Goal: Task Accomplishment & Management: Manage account settings

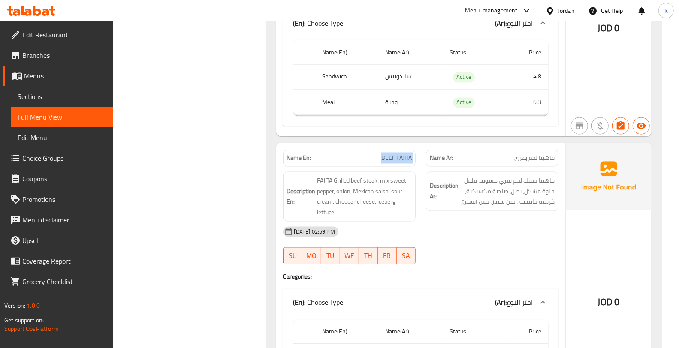
click at [381, 154] on span "BEEF FAJITA" at bounding box center [396, 158] width 30 height 9
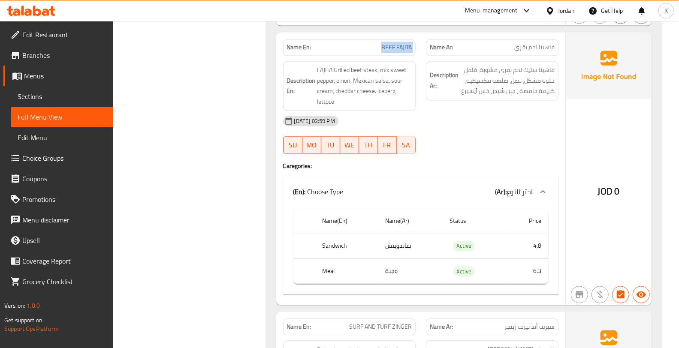
scroll to position [1274, 0]
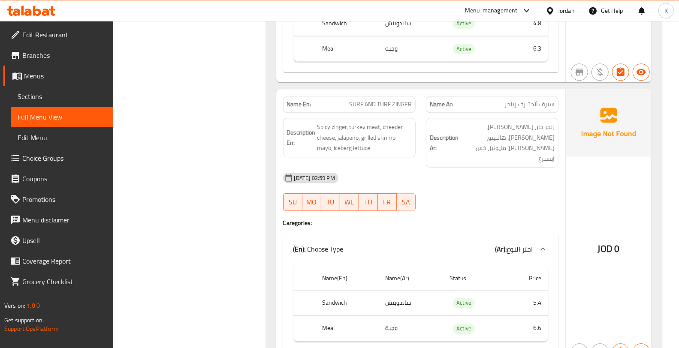
click at [385, 100] on span "SURF AND TURF ZINGER" at bounding box center [380, 104] width 63 height 9
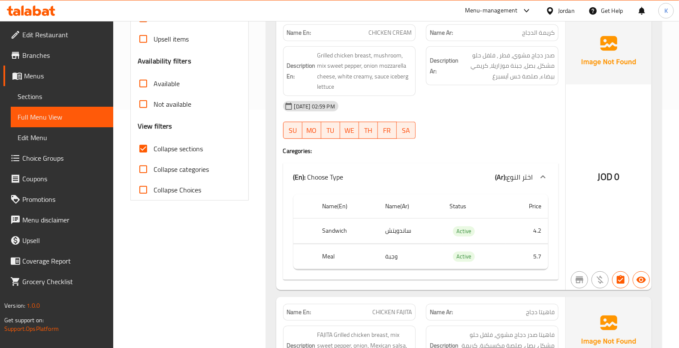
scroll to position [0, 0]
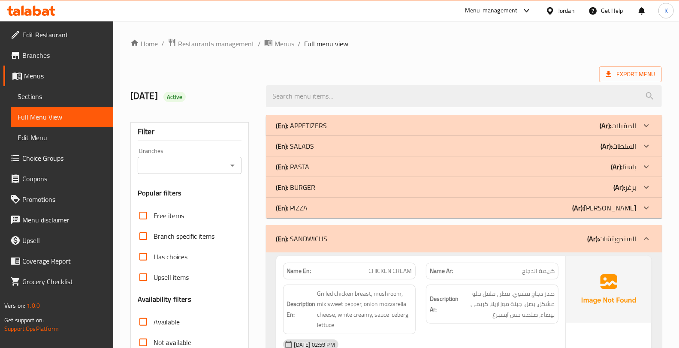
click at [321, 231] on div "(En): SANDWICHS (Ar): السندويتشات" at bounding box center [464, 238] width 396 height 27
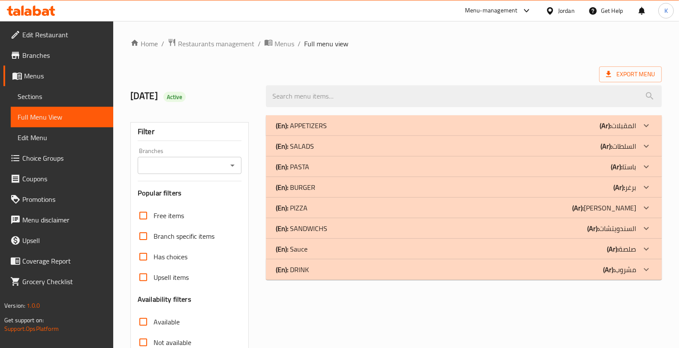
click at [339, 247] on div "(En): Sauce (Ar): صلصة" at bounding box center [456, 249] width 360 height 10
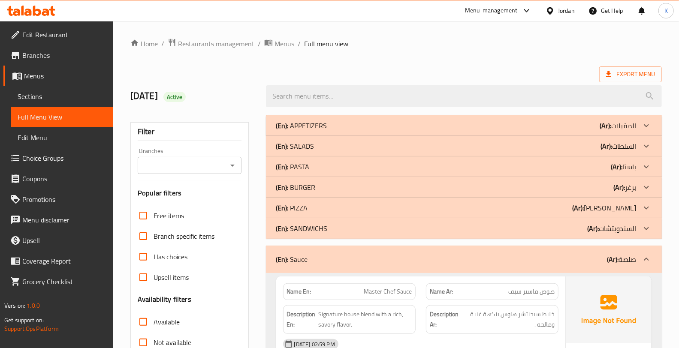
scroll to position [111, 0]
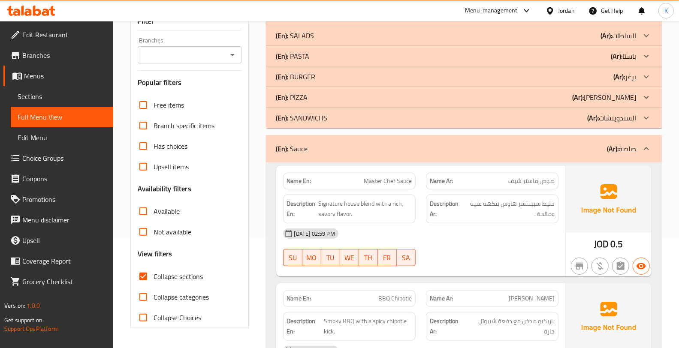
click at [391, 187] on div "Name En: Master Chef Sauce" at bounding box center [349, 181] width 132 height 17
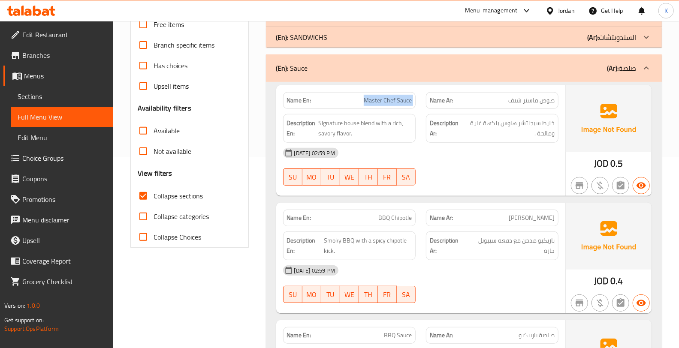
scroll to position [222, 0]
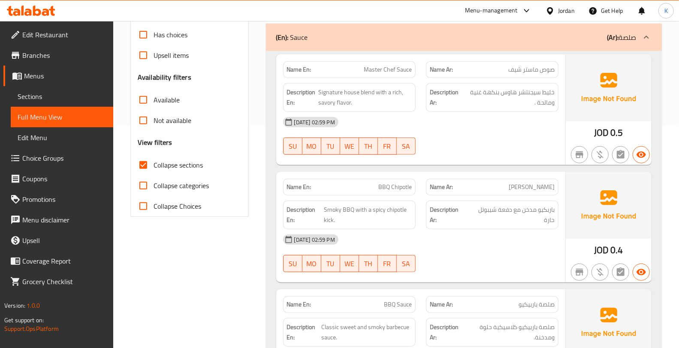
click at [397, 187] on span "BBQ Chipotle" at bounding box center [394, 187] width 33 height 9
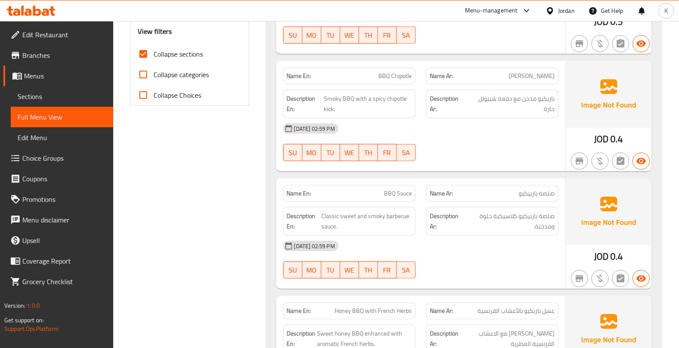
click at [427, 228] on div "Description Ar: صلصة باربيكيو كلاسيكية حلوة ومدخنة." at bounding box center [492, 221] width 132 height 29
click at [302, 213] on strong "Description En:" at bounding box center [303, 221] width 33 height 21
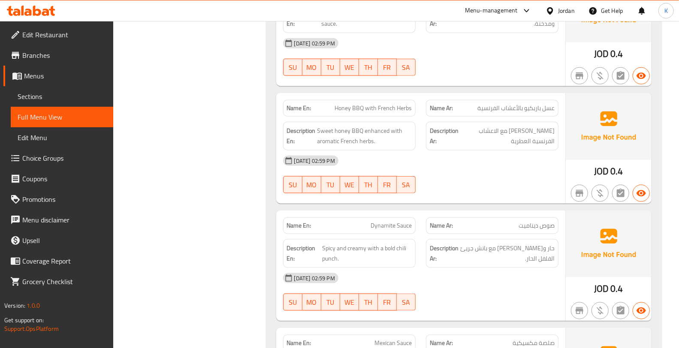
scroll to position [557, 0]
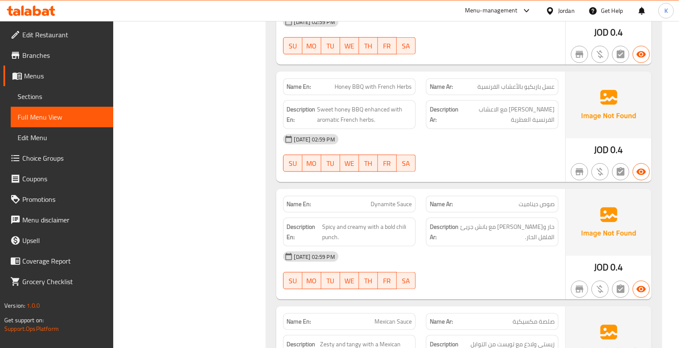
click at [409, 249] on div "09-09-2025 02:59 PM" at bounding box center [420, 256] width 285 height 21
click at [283, 204] on div "Name En: Dynamite Sauce" at bounding box center [349, 204] width 132 height 17
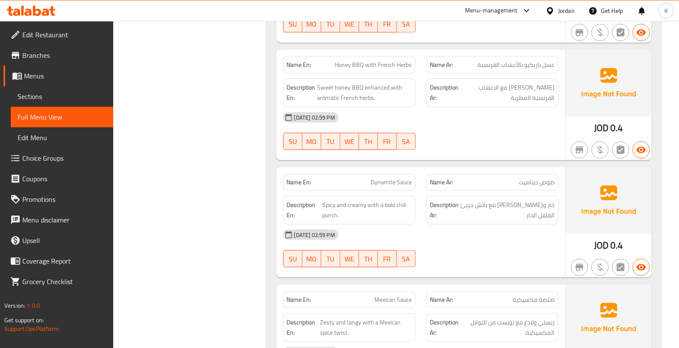
scroll to position [668, 0]
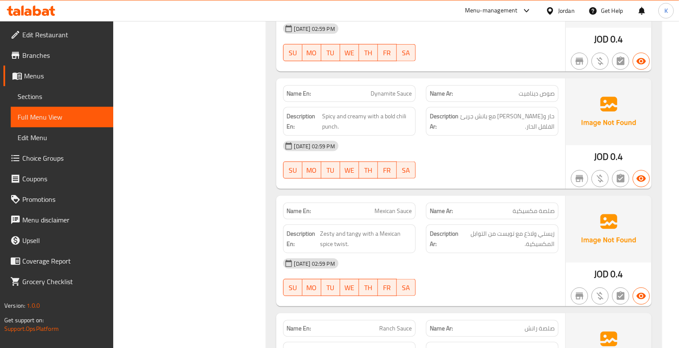
click at [423, 255] on div "09-09-2025 02:59 PM" at bounding box center [420, 263] width 285 height 21
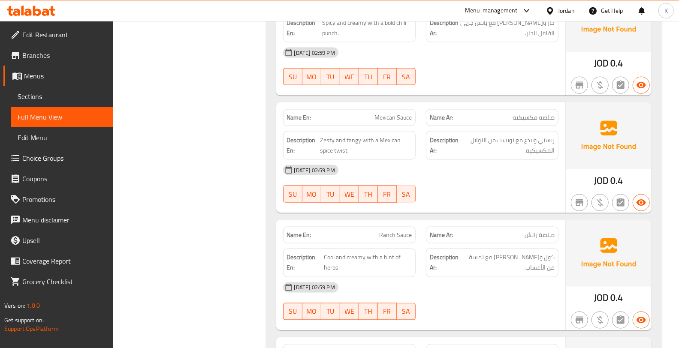
scroll to position [779, 0]
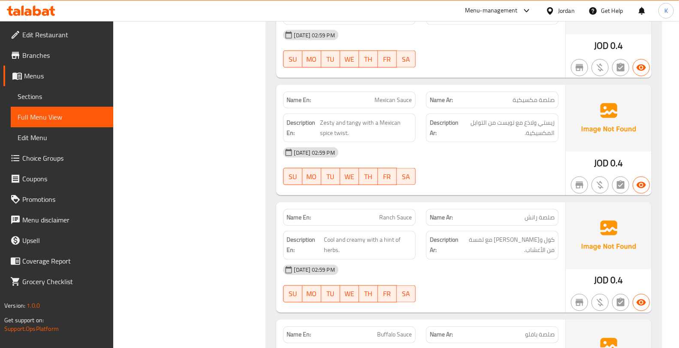
click at [365, 257] on div "Description En: Cool and creamy with a hint of herbs." at bounding box center [349, 245] width 132 height 29
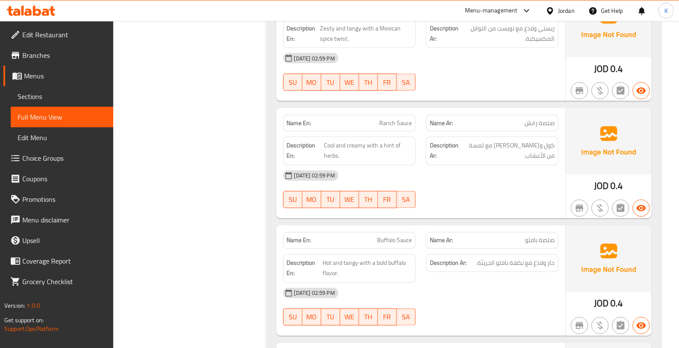
scroll to position [890, 0]
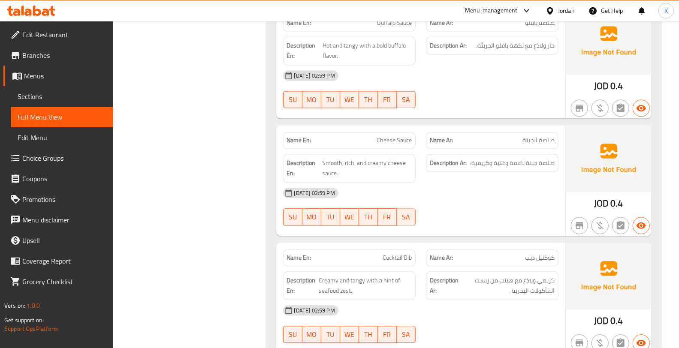
scroll to position [1112, 0]
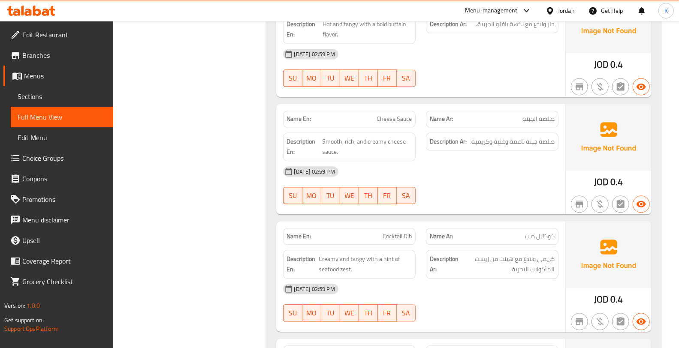
click at [362, 207] on div "SU MO TU WE TH FR SA" at bounding box center [349, 195] width 143 height 27
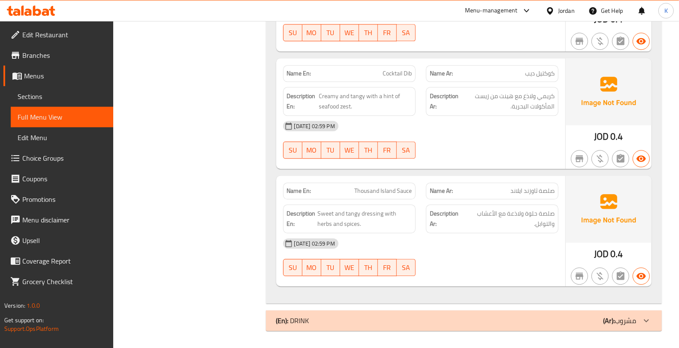
scroll to position [1276, 0]
click at [349, 208] on span "Sweet and tangy dressing with herbs and spices." at bounding box center [364, 218] width 94 height 21
click at [551, 258] on div "09-09-2025 02:59 PM SU MO TU WE TH FR SA" at bounding box center [420, 257] width 285 height 48
click at [350, 319] on div "(En): DRINK (Ar): مشروب" at bounding box center [456, 320] width 360 height 10
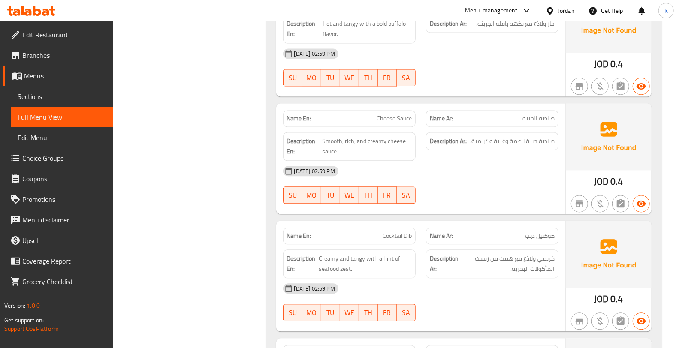
scroll to position [1054, 0]
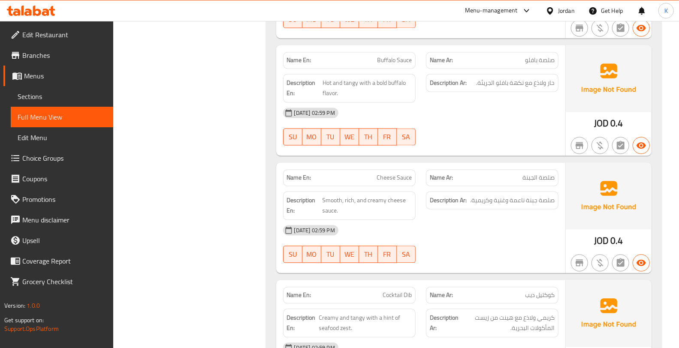
click at [378, 58] on span "Buffalo Sauce" at bounding box center [394, 60] width 35 height 9
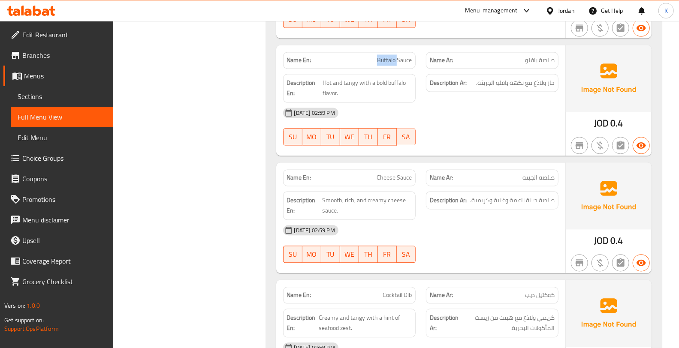
click at [378, 58] on span "Buffalo Sauce" at bounding box center [394, 60] width 35 height 9
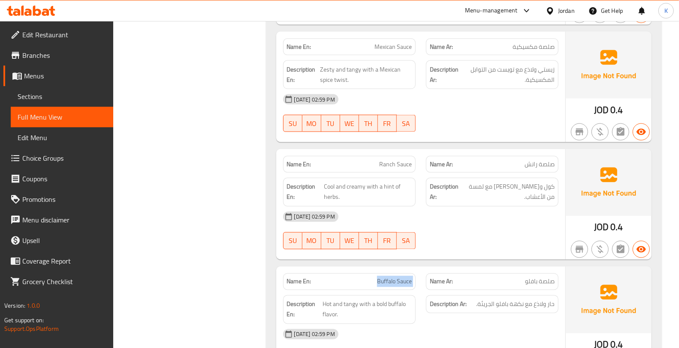
click at [411, 170] on div "Name En: Ranch Sauce" at bounding box center [349, 164] width 132 height 17
click at [390, 50] on span "Mexican Sauce" at bounding box center [392, 46] width 37 height 9
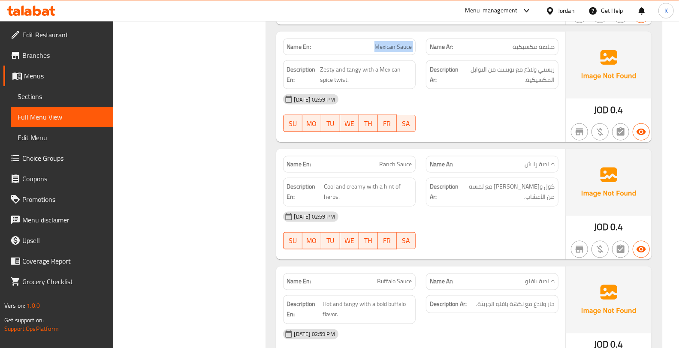
click at [390, 50] on span "Mexican Sauce" at bounding box center [392, 46] width 37 height 9
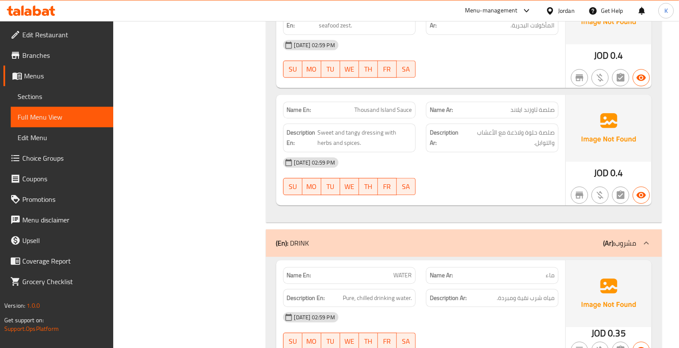
scroll to position [1387, 0]
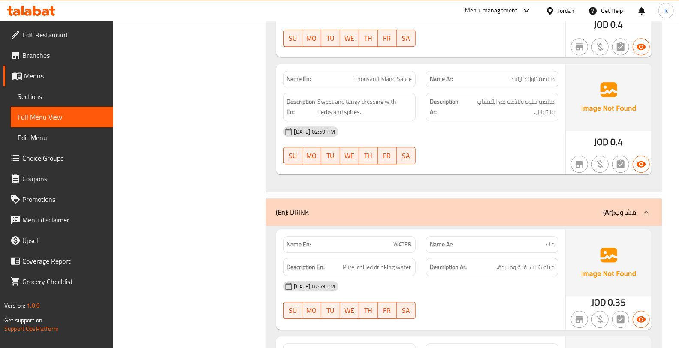
click at [453, 301] on div "09-09-2025 02:59 PM SU MO TU WE TH FR SA" at bounding box center [420, 300] width 285 height 48
drag, startPoint x: 456, startPoint y: 288, endPoint x: 452, endPoint y: 285, distance: 4.6
click at [456, 288] on div "09-09-2025 02:59 PM" at bounding box center [420, 286] width 285 height 21
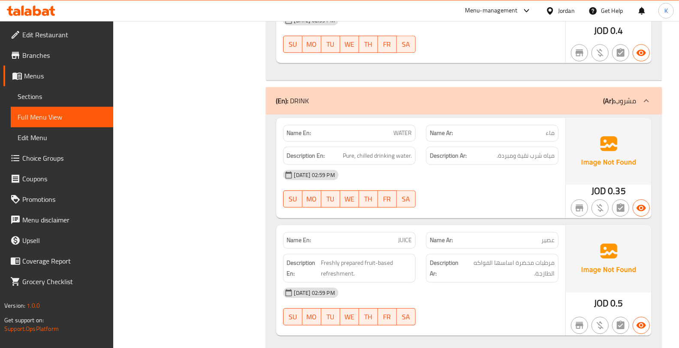
scroll to position [1522, 0]
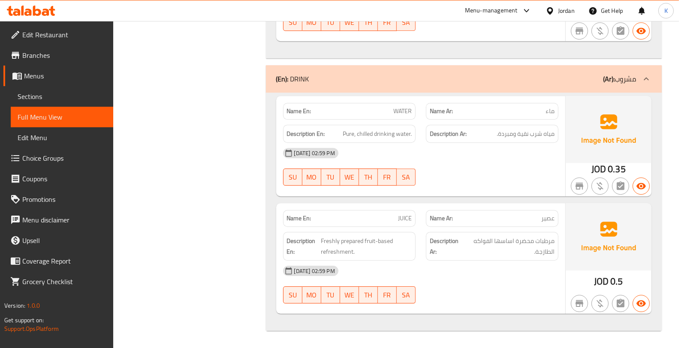
click at [53, 30] on span "Edit Restaurant" at bounding box center [64, 35] width 84 height 10
